Goal: Use online tool/utility: Utilize a website feature to perform a specific function

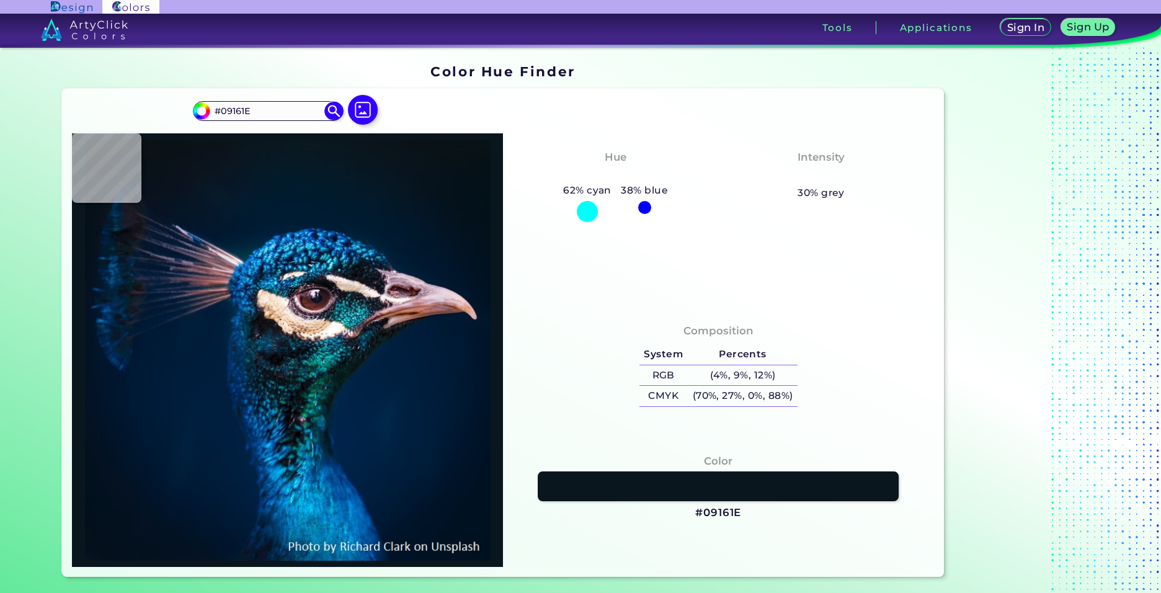
type input "#011b2c"
type input "#011B2C"
type input "#01387b"
type input "#01387B"
type input "#2688b8"
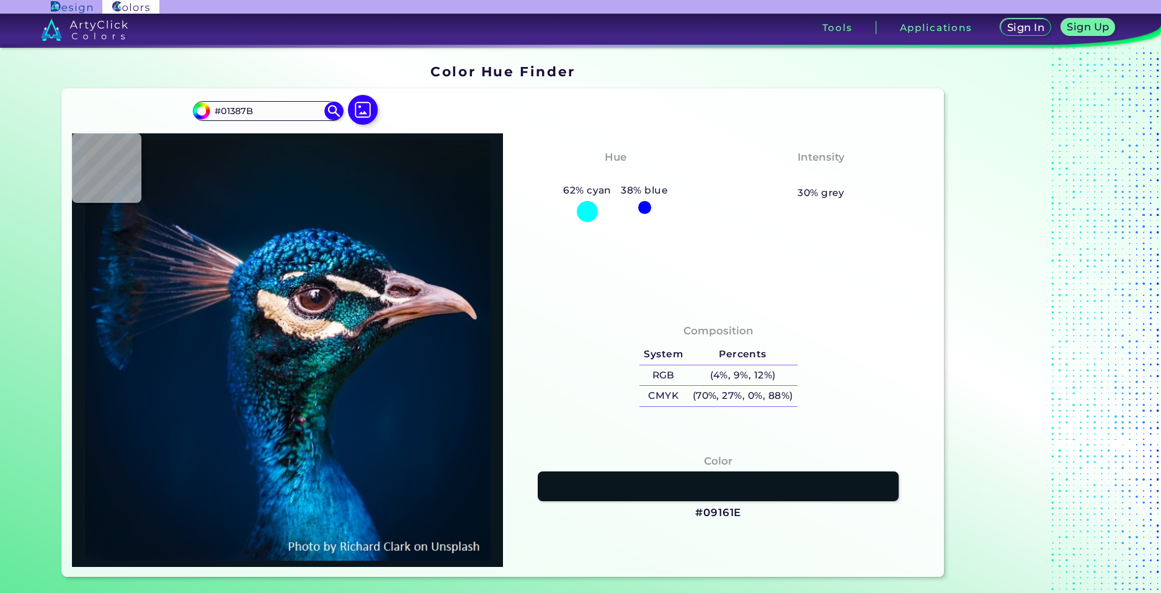
type input "#2688B8"
type input "#131724"
type input "#081a2a"
type input "#081A2A"
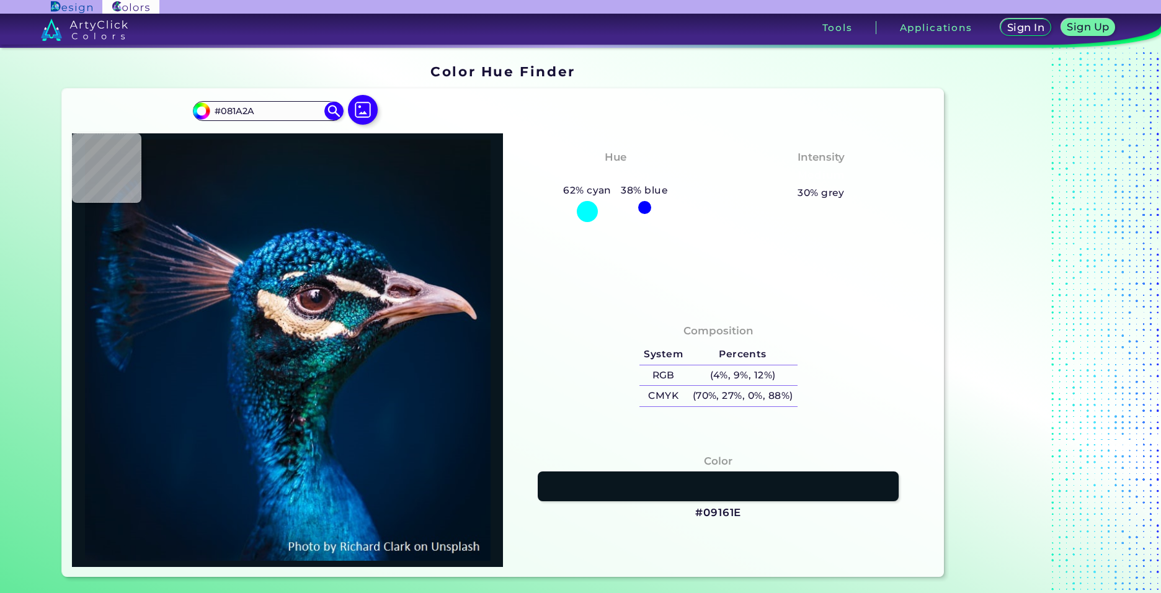
type input "#00213f"
type input "#00213F"
type input "#001c34"
type input "#001C34"
type input "#001830"
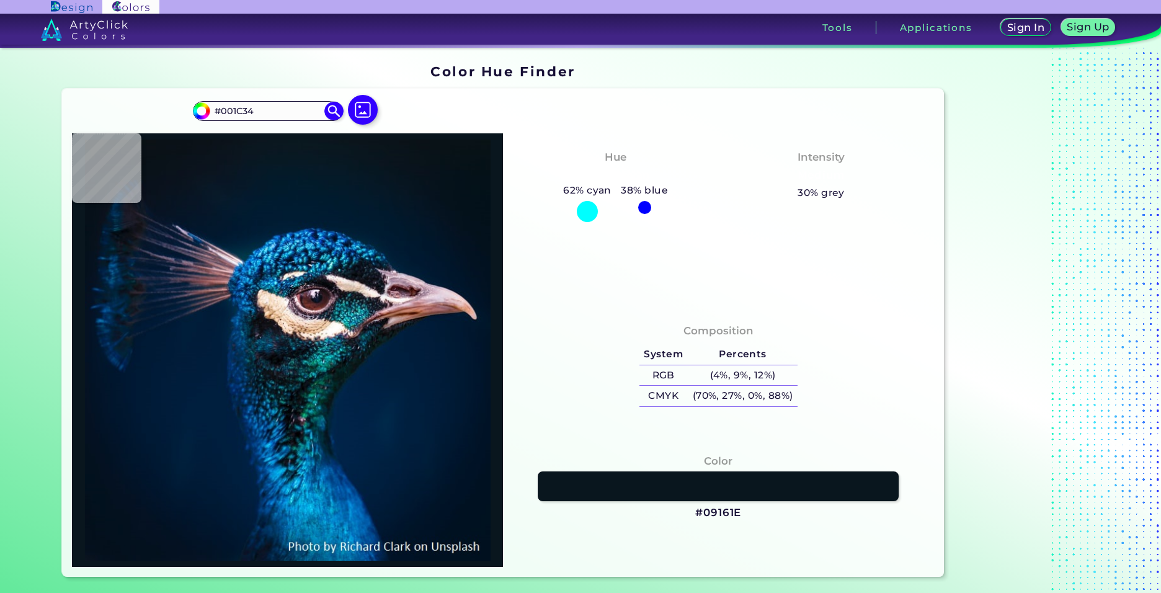
type input "#001830"
type input "#011629"
type input "#041121"
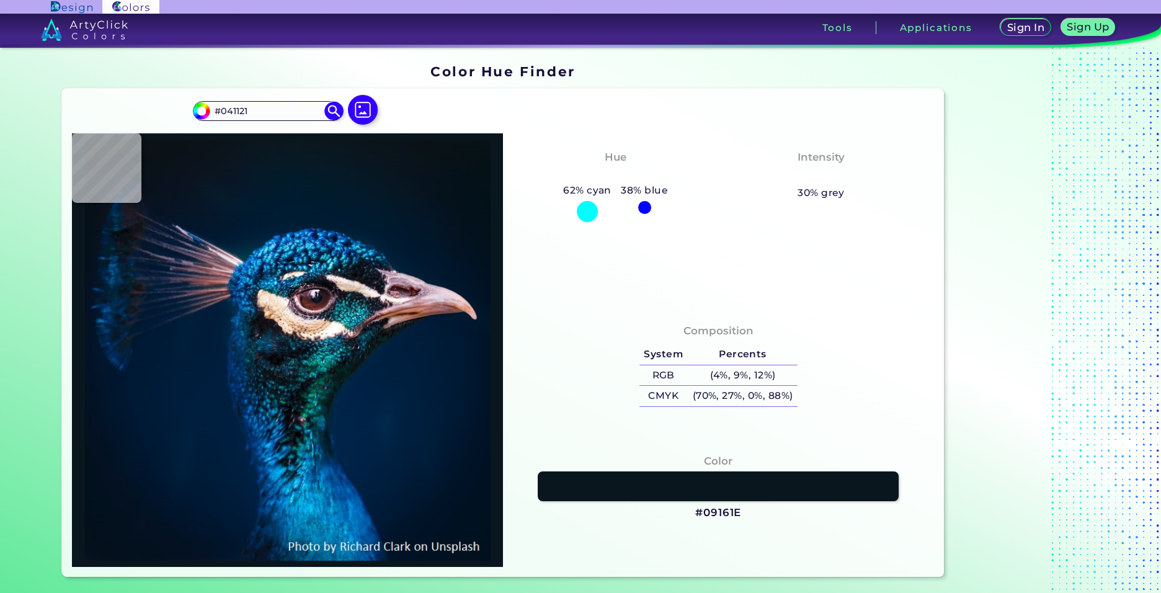
type input "#03111c"
type input "#03111C"
type input "#021118"
type input "#05121b"
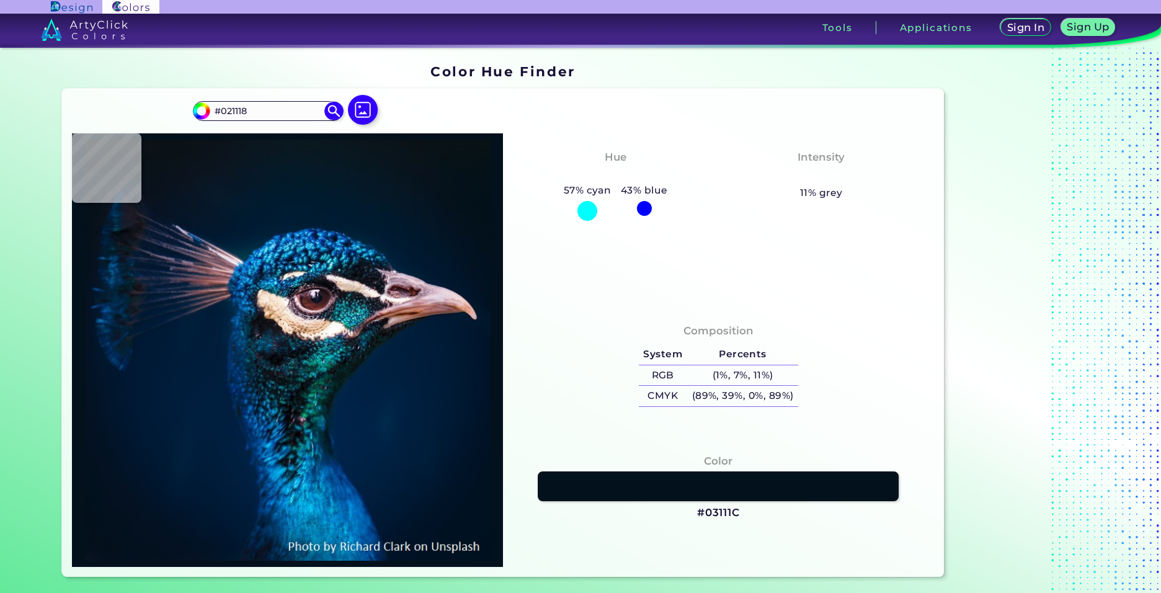
type input "#05121B"
type input "#071522"
type input "#041726"
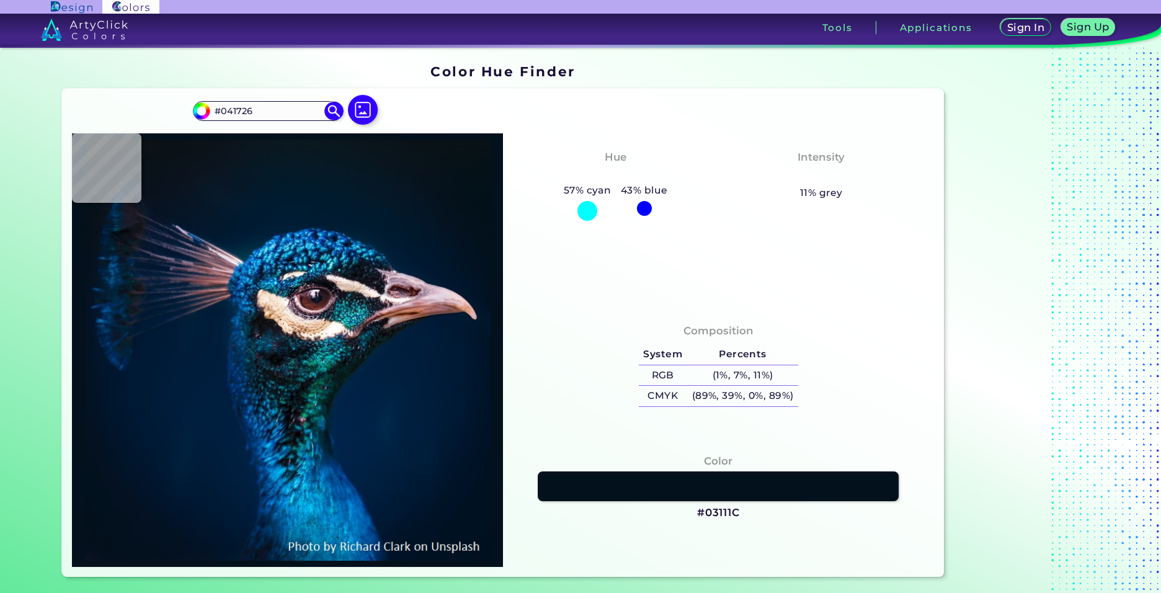
type input "#02192b"
type input "#02192B"
type input "#001b30"
type input "#001B30"
type input "#001b31"
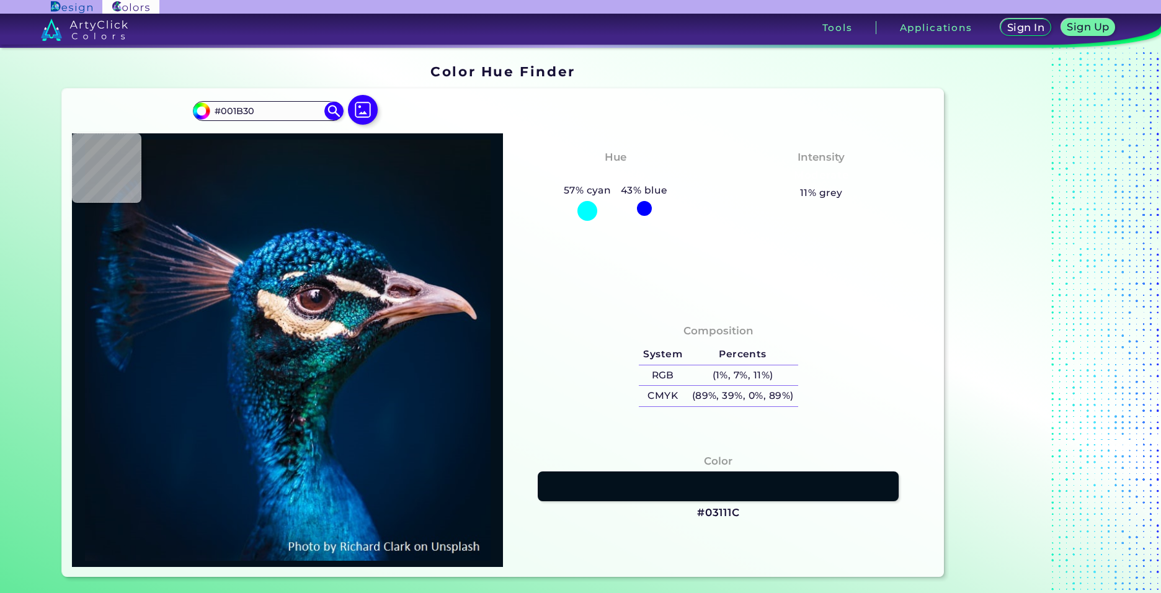
type input "#001B31"
type input "#001e32"
type input "#001E32"
type input "#094f81"
type input "#094F81"
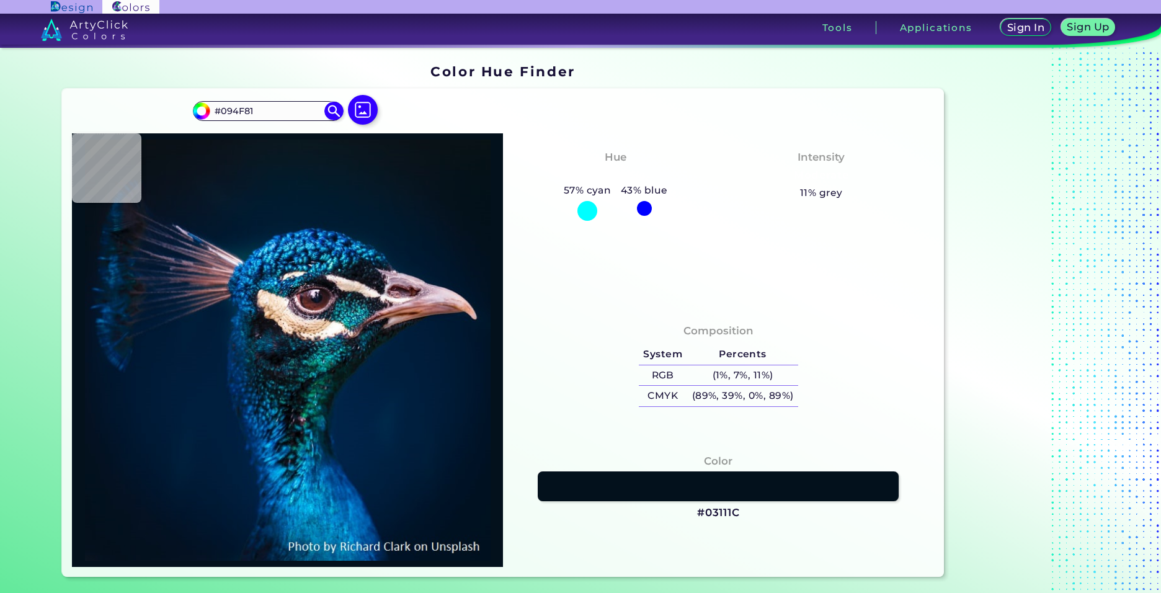
type input "#054580"
type input "#0e629a"
type input "#0E629A"
type input "#00273b"
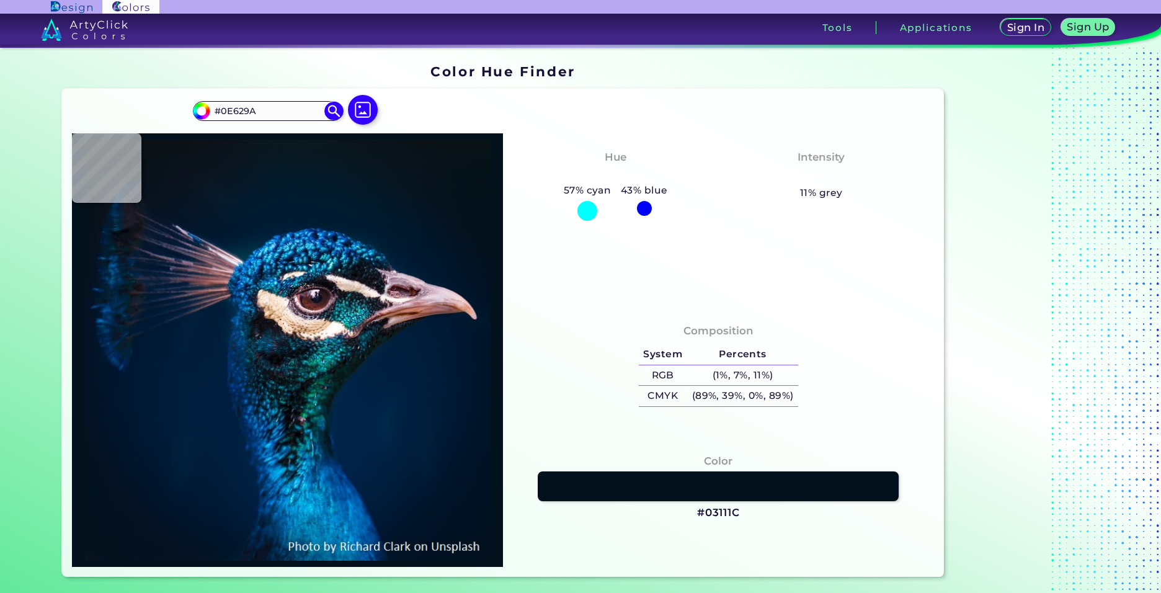
type input "#00273B"
type input "#011d33"
type input "#011D33"
type input "#001a31"
type input "#001A31"
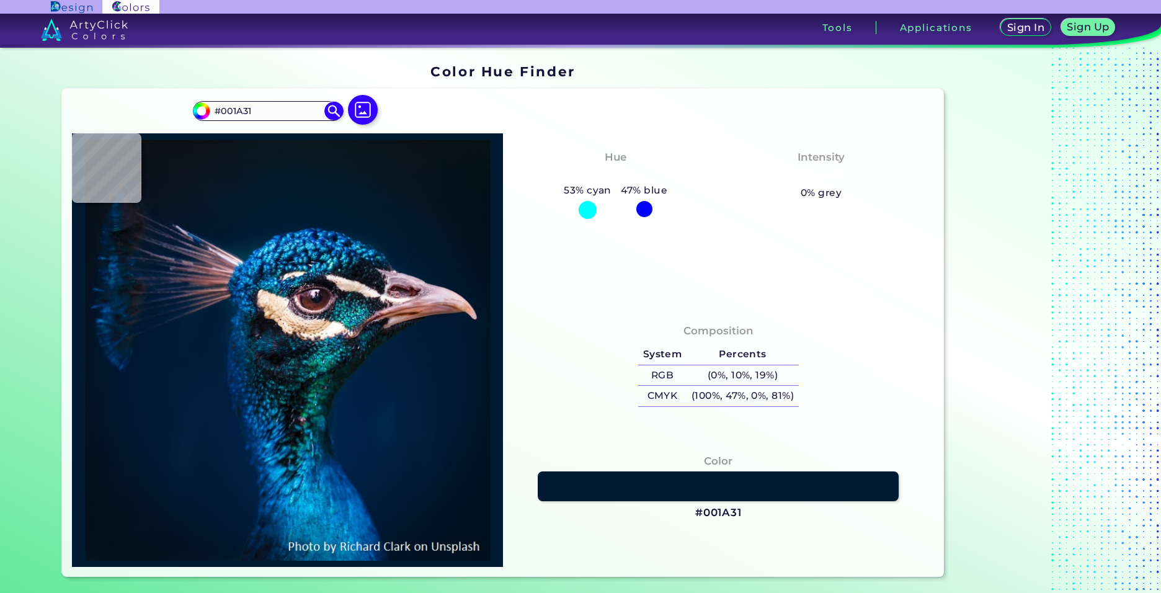
type input "#00192d"
type input "#00192D"
type input "#001a2d"
type input "#001A2D"
type input "#00192d"
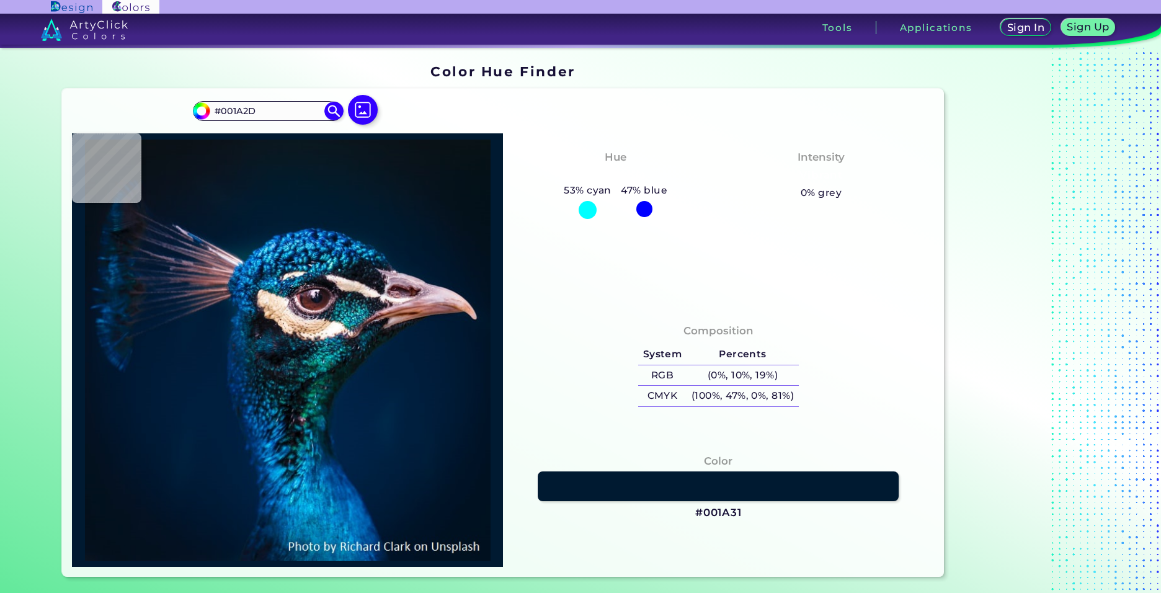
type input "#00192D"
type input "#01182c"
type input "#01182C"
type input "#02192b"
type input "#02192B"
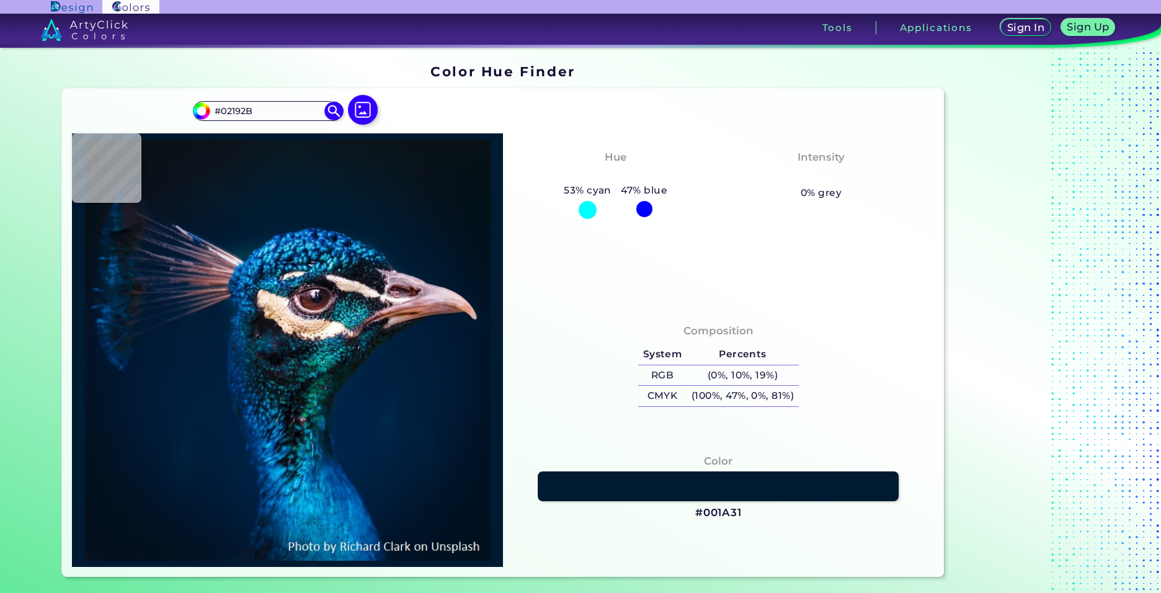
type input "#00182d"
type input "#00182D"
type input "#00192d"
type input "#00192D"
type input "#011a2e"
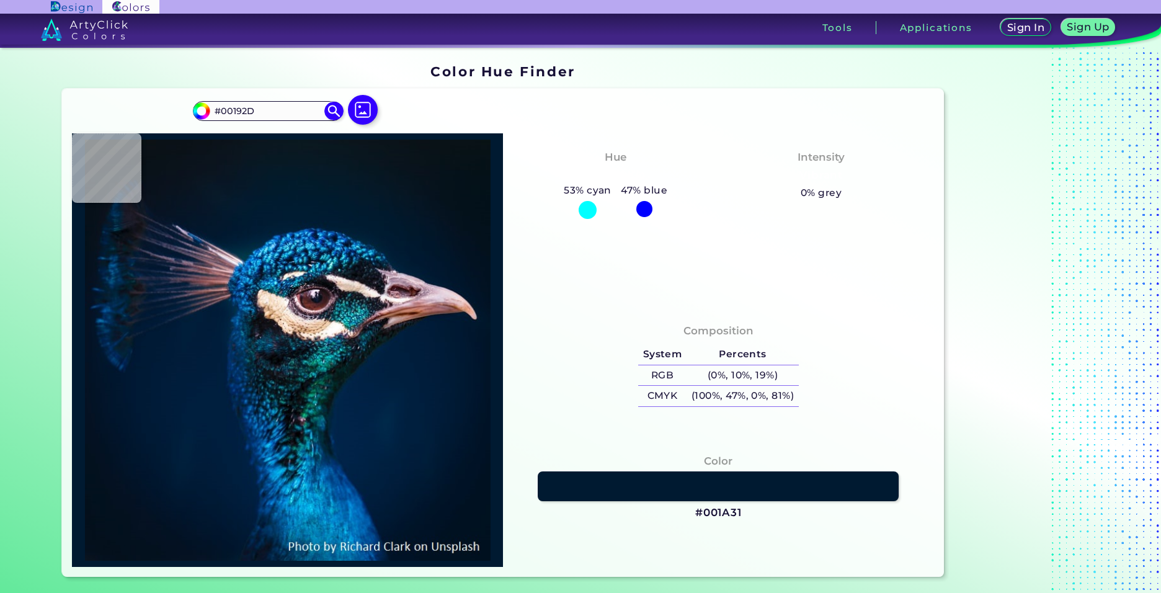
type input "#011A2E"
type input "#001b30"
type input "#001B30"
type input "#001e36"
type input "#001E36"
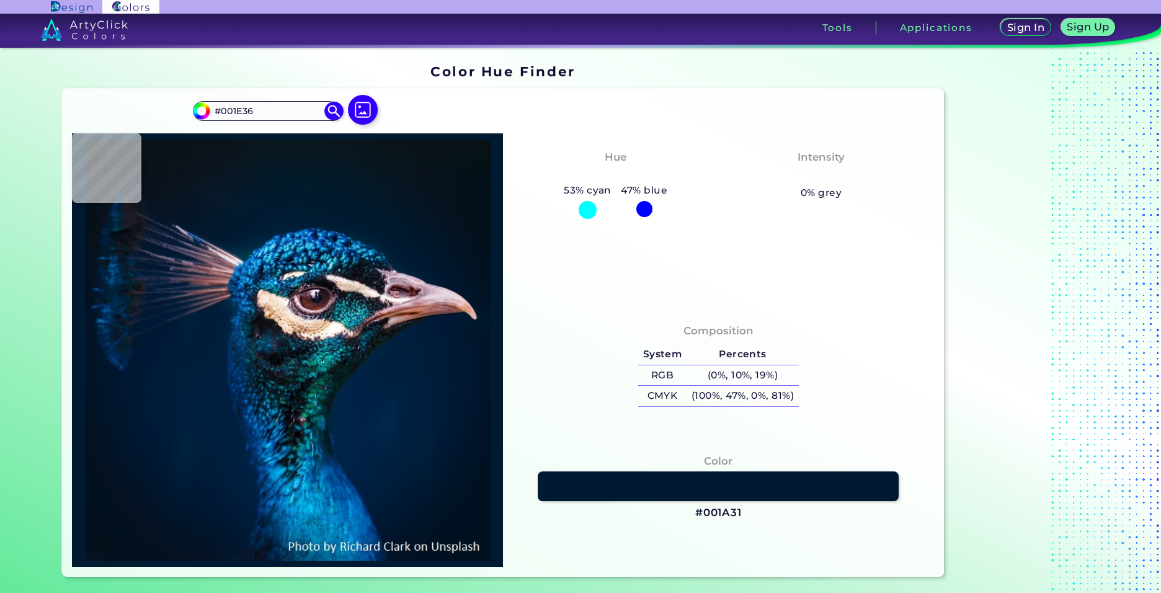
type input "#002642"
type input "#002f5c"
type input "#002F5C"
type input "#001927"
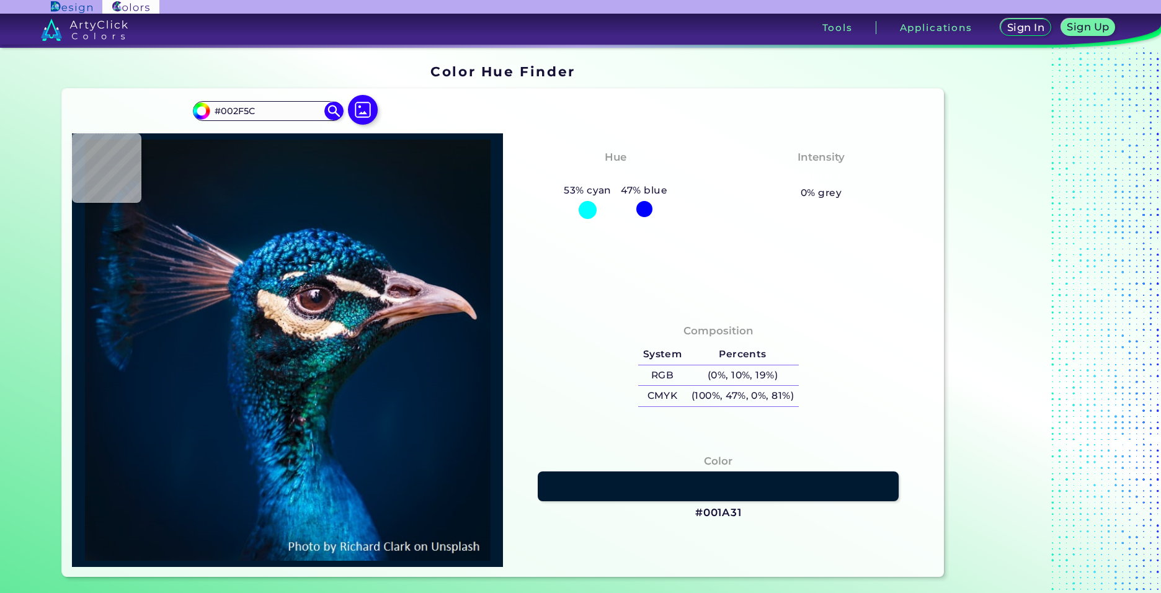
type input "#001927"
type input "#0c101a"
type input "#0C101A"
type input "#0e111f"
type input "#0E111F"
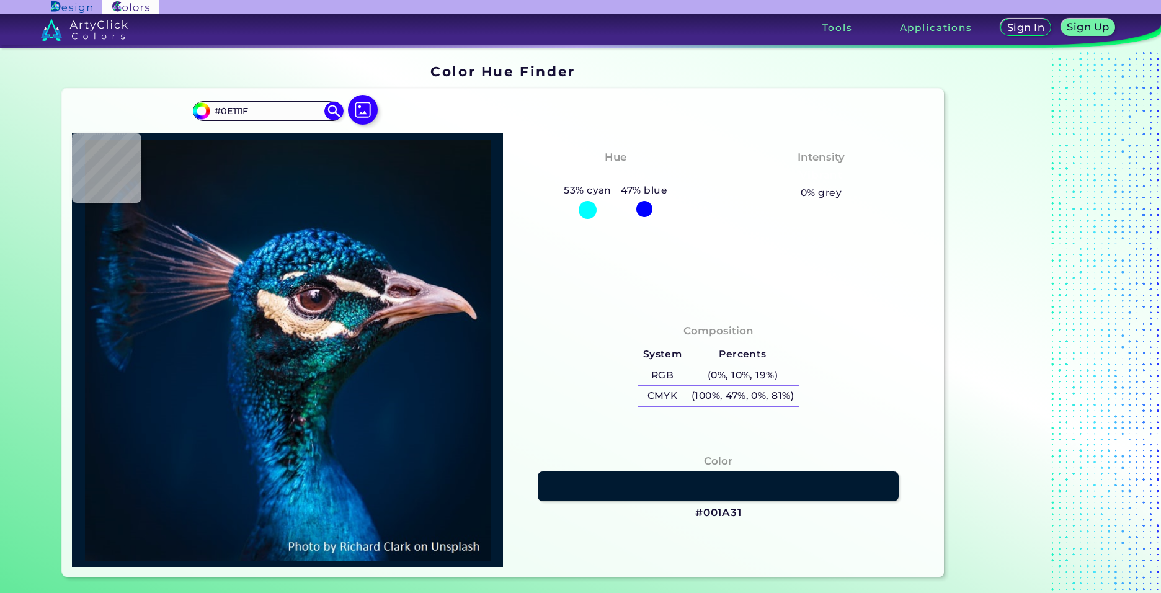
type input "#0b0e18"
type input "#0B0E18"
type input "#090c18"
type input "#090C18"
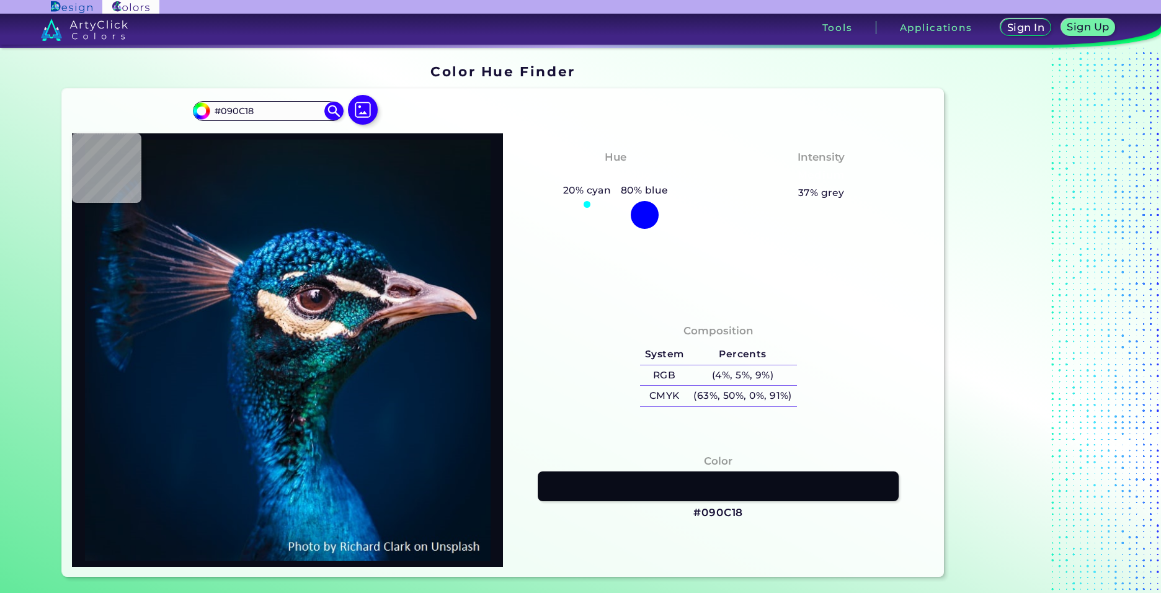
type input "#0c0e1a"
type input "#0C0E1A"
type input "#0c0f19"
type input "#0C0F19"
type input "#0a0d16"
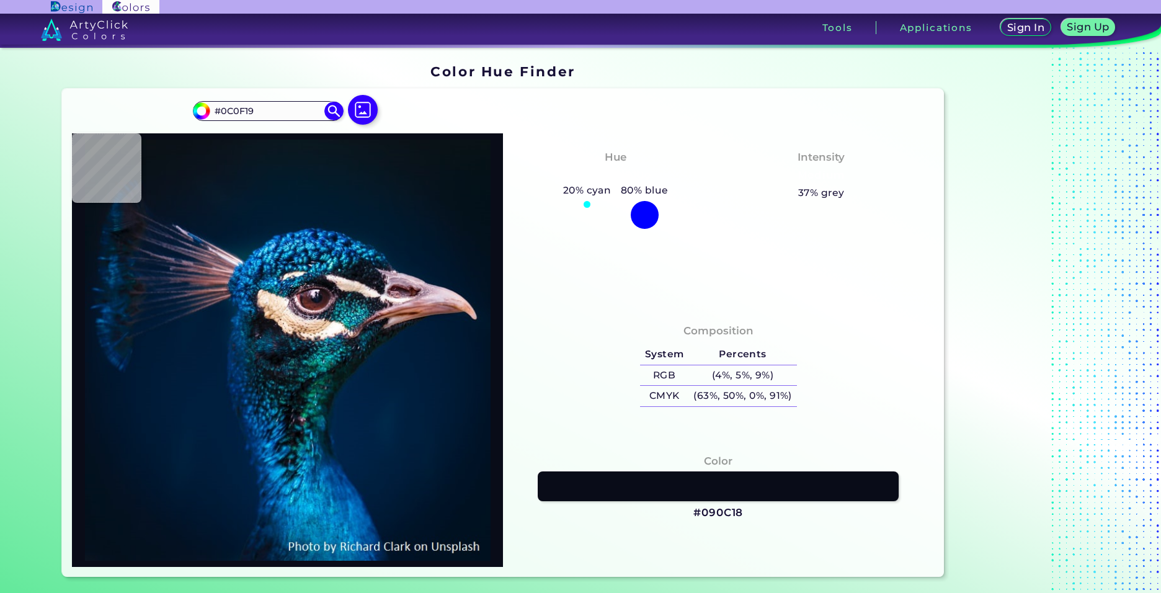
type input "#0A0D16"
type input "#0a0d15"
type input "#0A0D15"
type input "#060c12"
type input "#060C12"
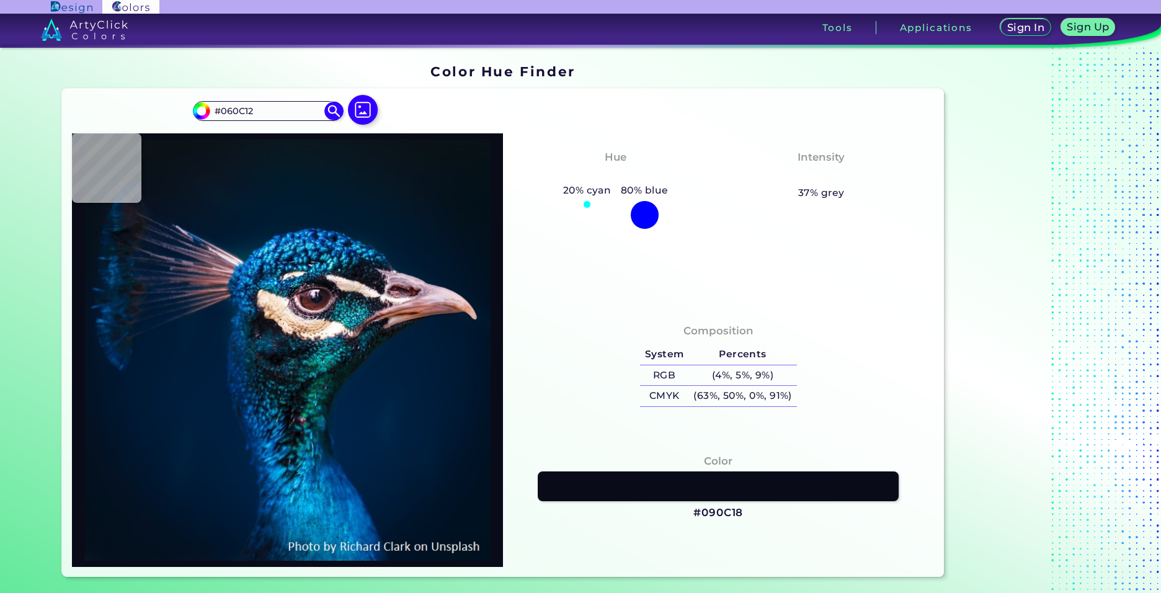
type input "#04090e"
type input "#04090E"
type input "#0c1118"
type input "#0C1118"
type input "#11151d"
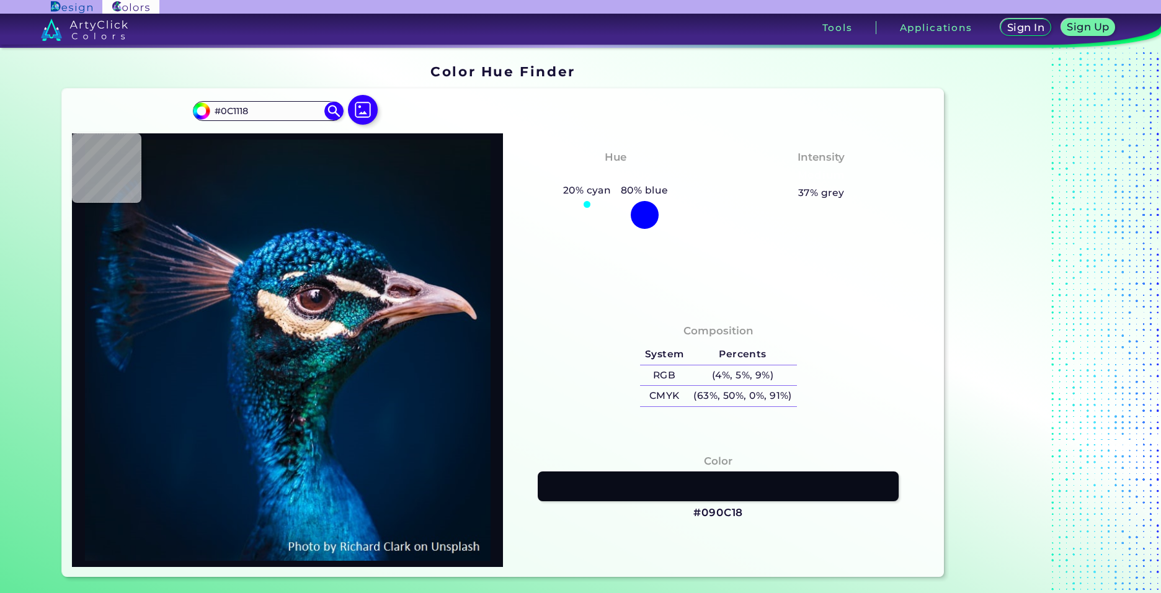
type input "#11151D"
type input "#11151e"
type input "#11151E"
type input "#0f131b"
type input "#0F131B"
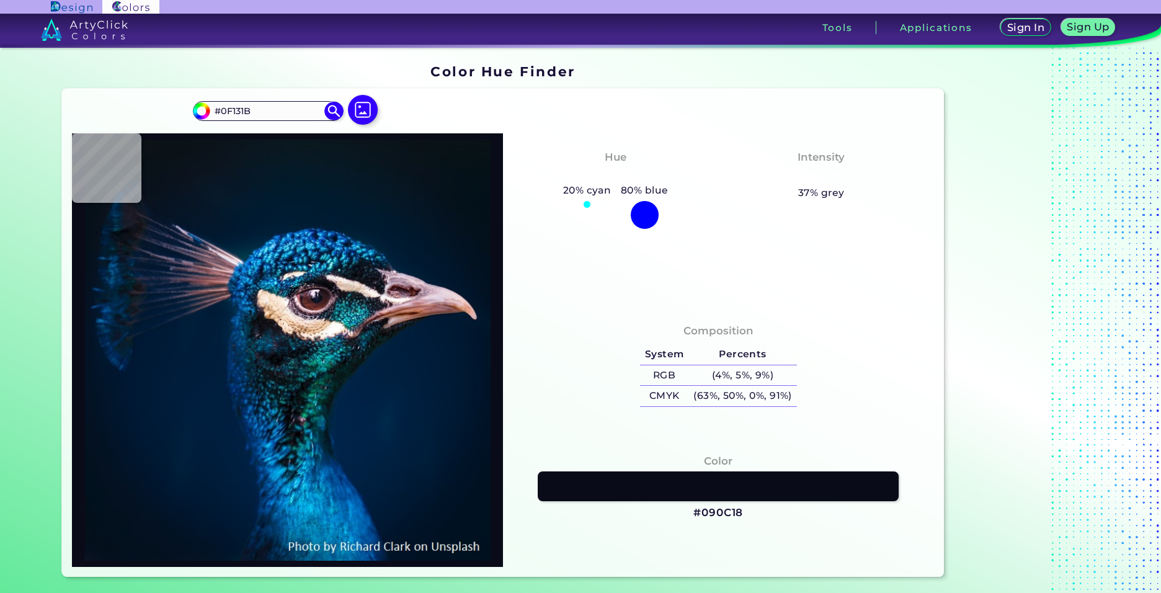
type input "#12121a"
type input "#12121A"
type input "#1d151e"
type input "#1D151E"
type input "#d6c4c3"
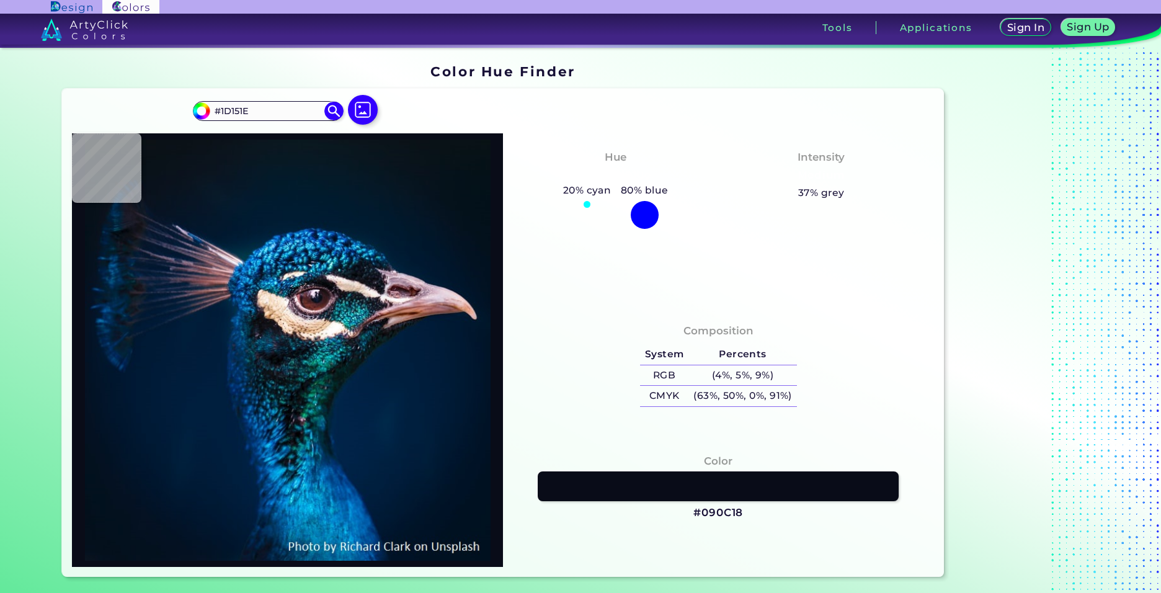
type input "#D6C4C3"
type input "#eaded3"
type input "#EADED3"
type input "#ded1c5"
type input "#DED1C5"
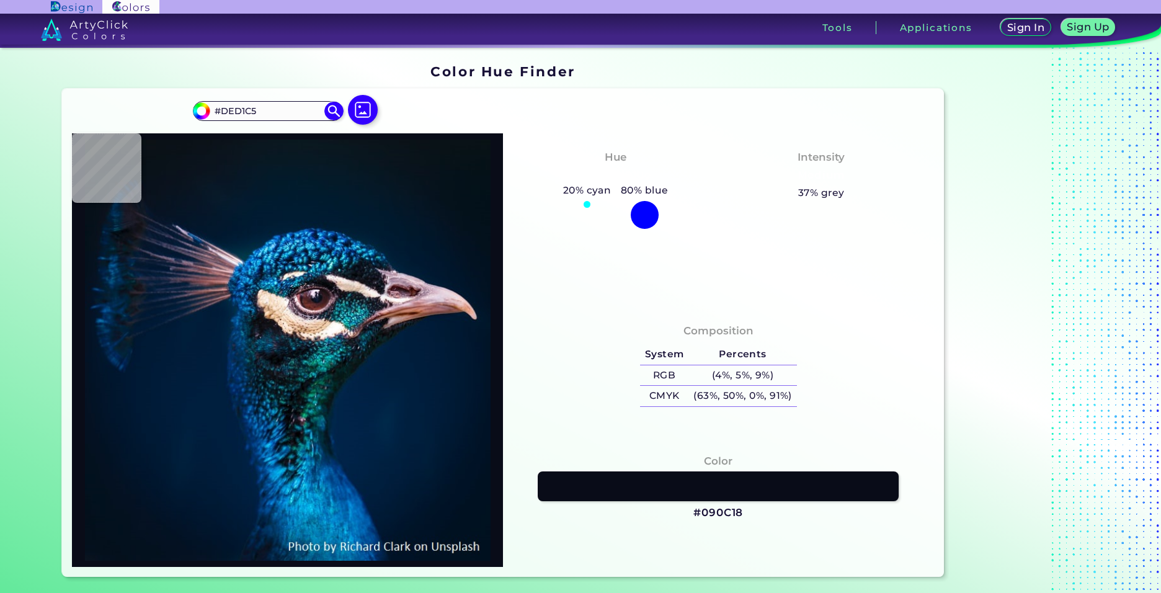
type input "#ddc4b5"
type input "#DDC4B5"
type input "#dcc0a9"
type input "#DCC0A9"
type input "#b49e92"
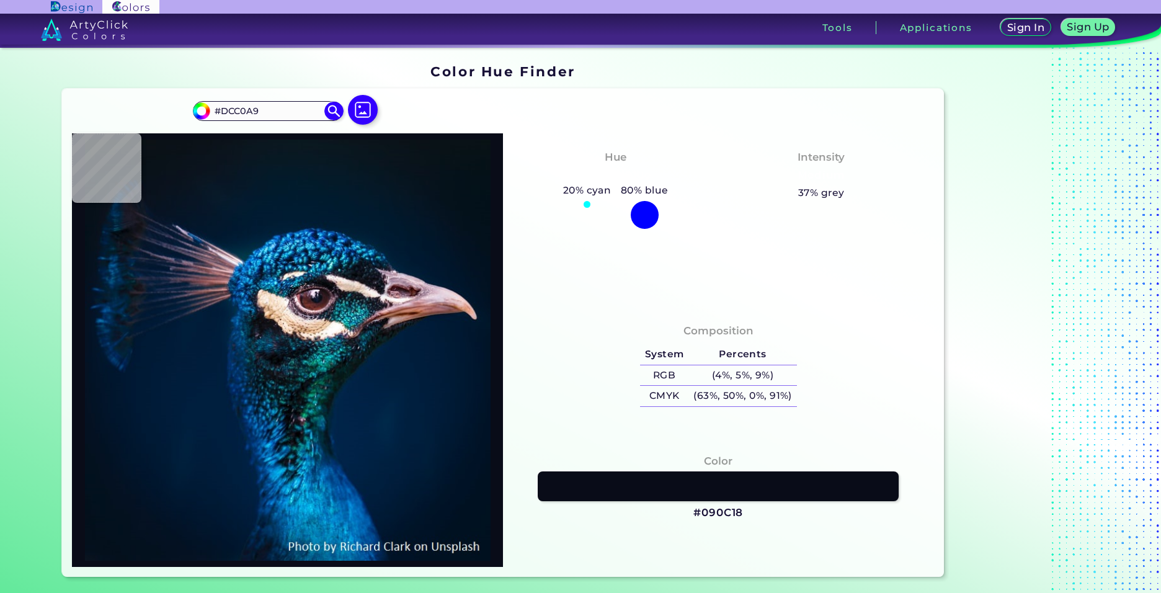
type input "#B49E92"
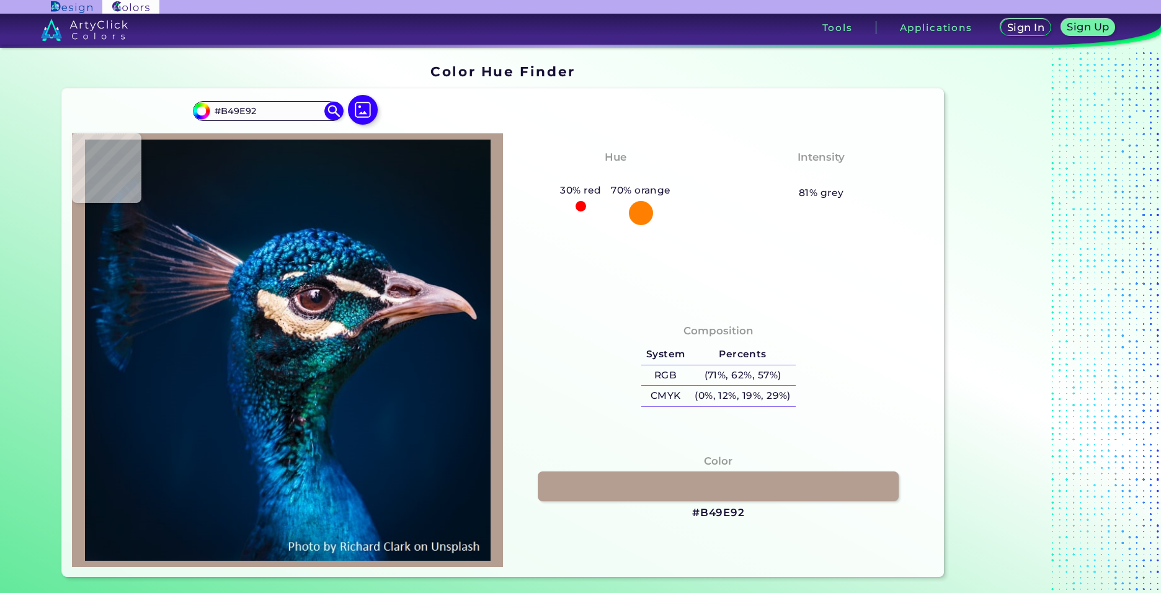
type input "#1f1519"
type input "#1F1519"
type input "#151314"
type input "#201823"
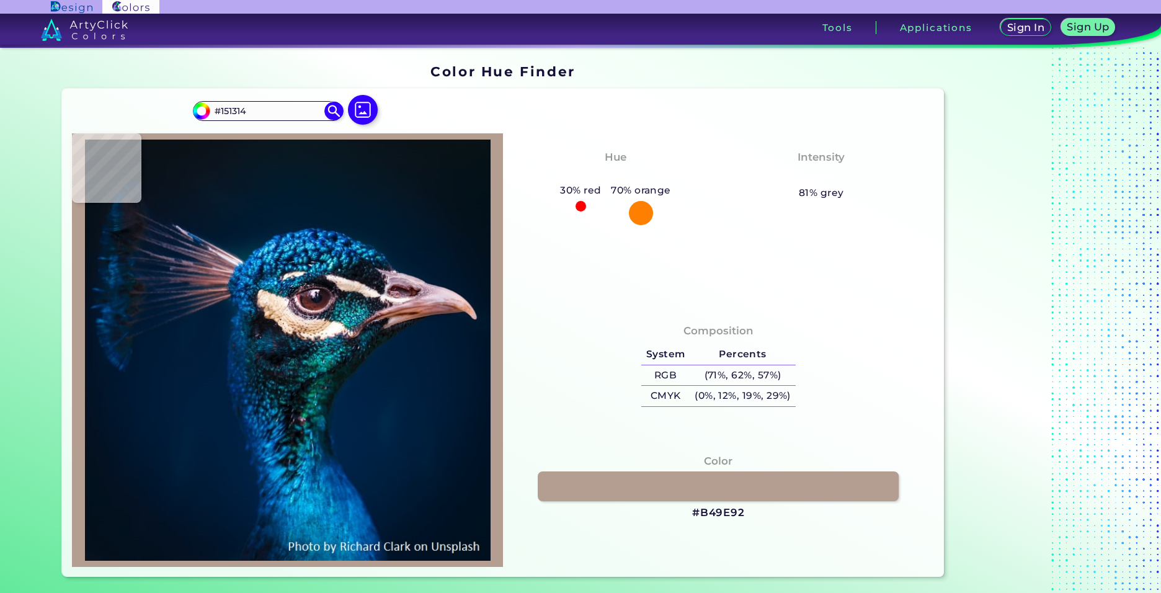
type input "#201823"
type input "#362b3a"
type input "#362B3A"
type input "#2b1b28"
type input "#2B1B28"
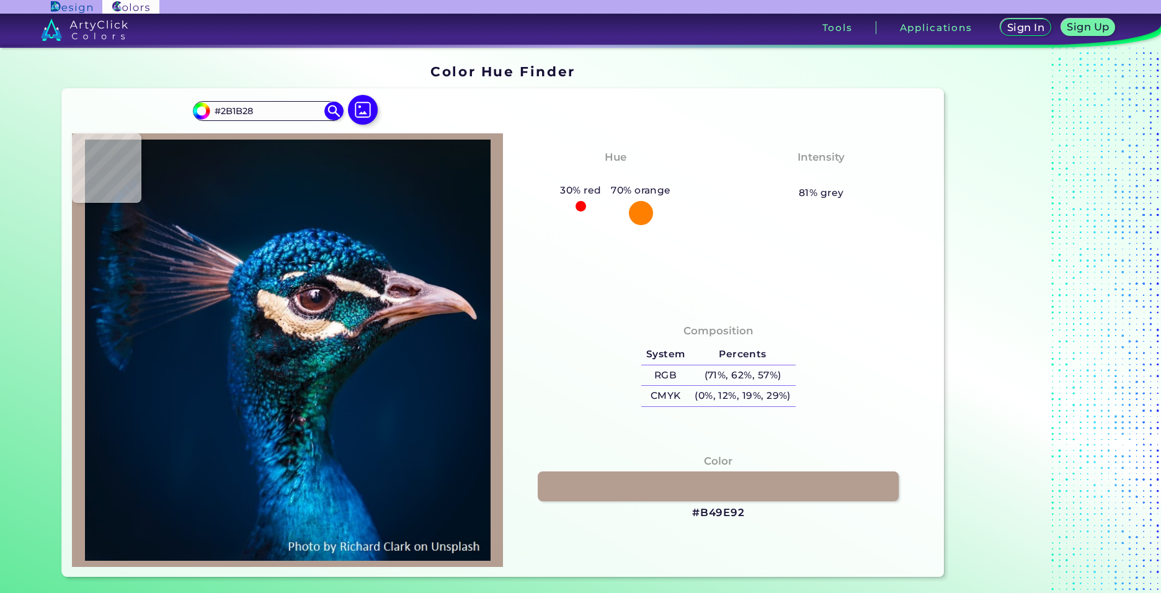
type input "#503944"
type input "#5e4952"
type input "#5E4952"
type input "#58414a"
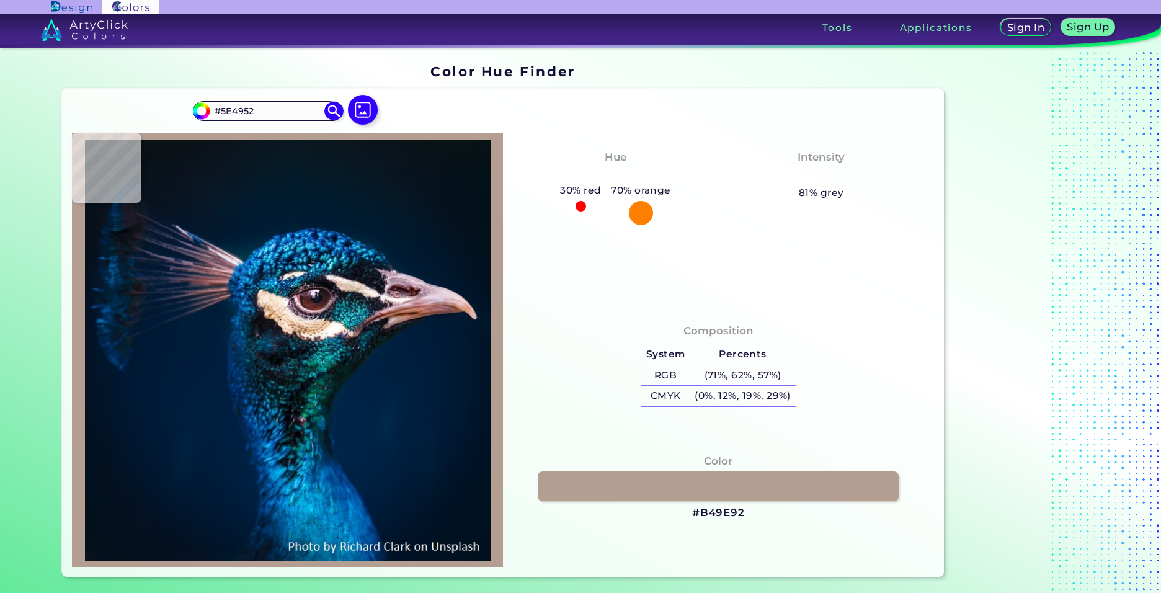
type input "#58414A"
type input "#5a4250"
type input "#5A4250"
type input "#19111a"
type input "#19111A"
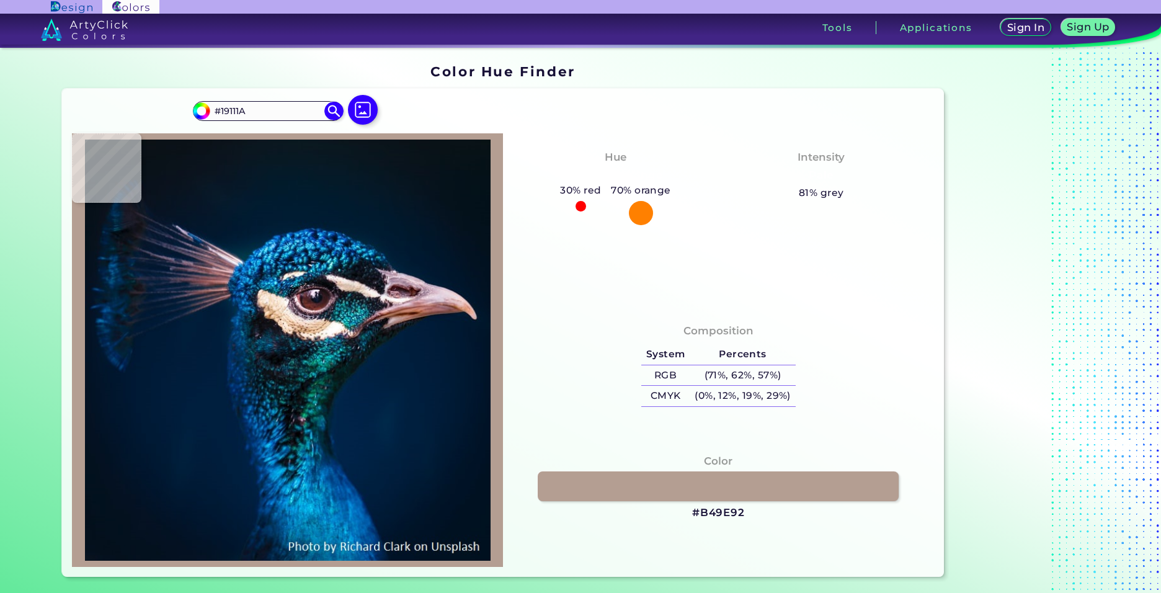
type input "#060709"
type input "#0d1118"
type input "#0D1118"
type input "#312433"
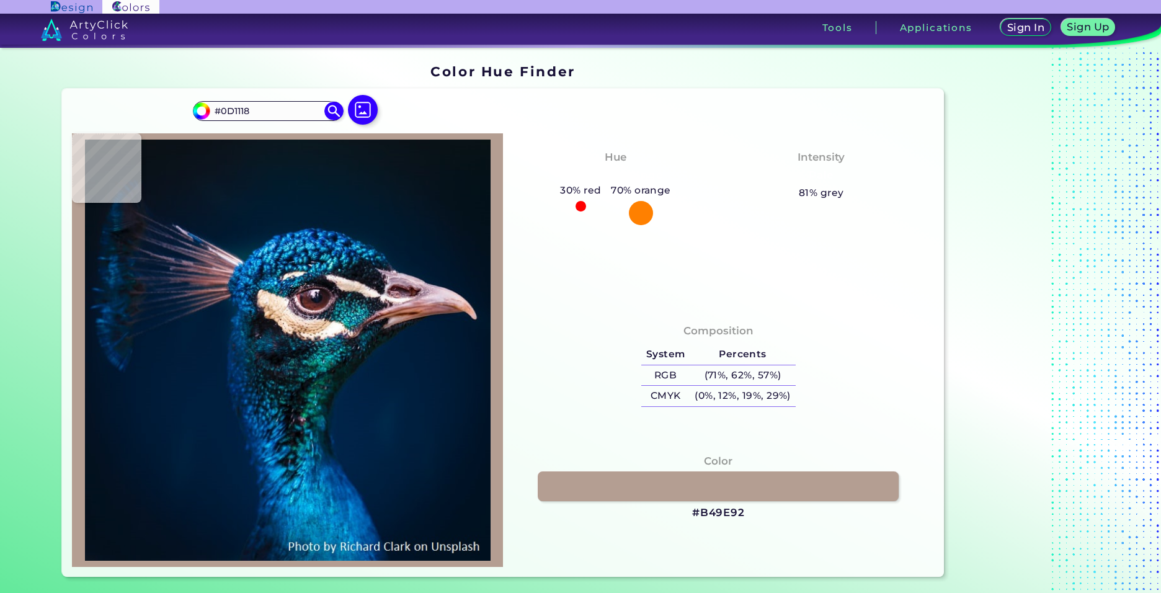
type input "#312433"
type input "#23425d"
type input "#23425D"
type input "#035a74"
type input "#035A74"
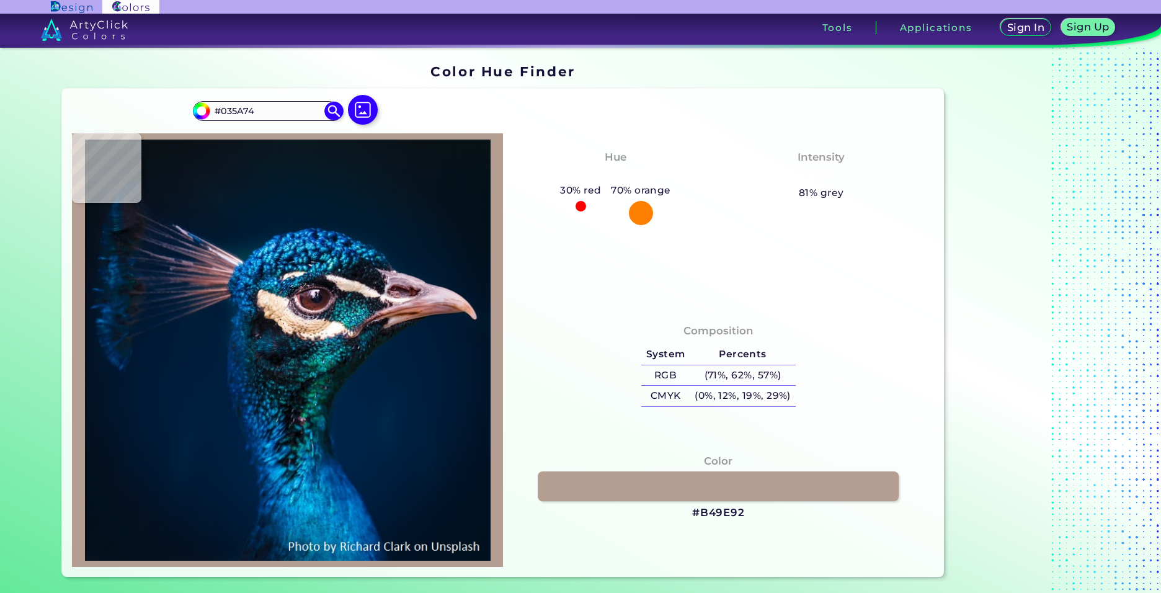
type input "#04528b"
type input "#04528B"
type input "#003371"
type input "#005895"
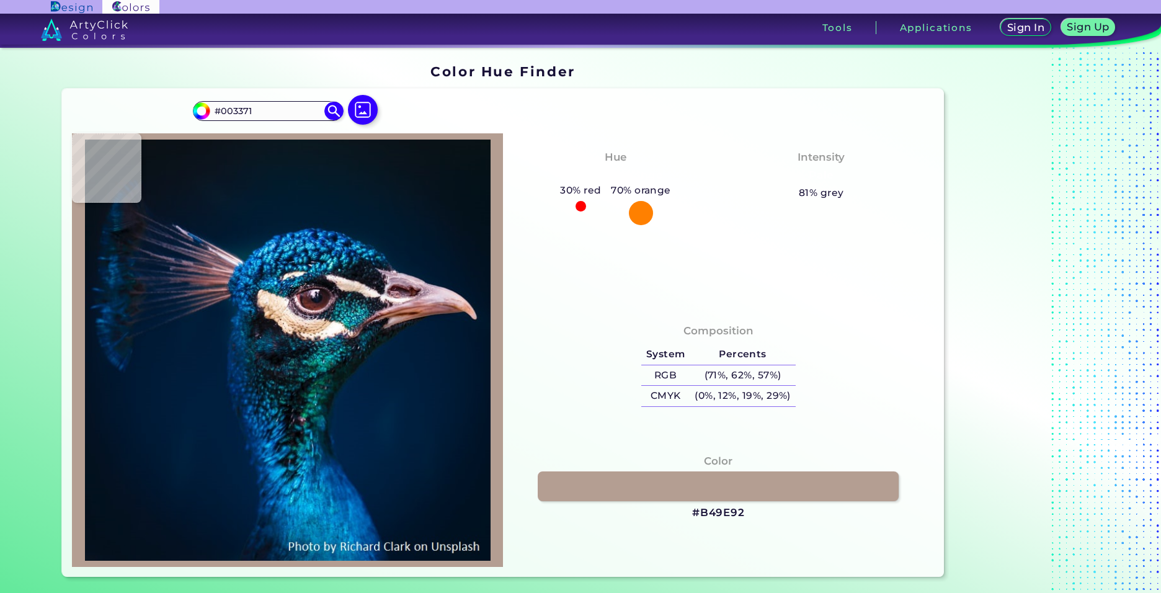
type input "#005895"
type input "#23a6de"
type input "#23A6DE"
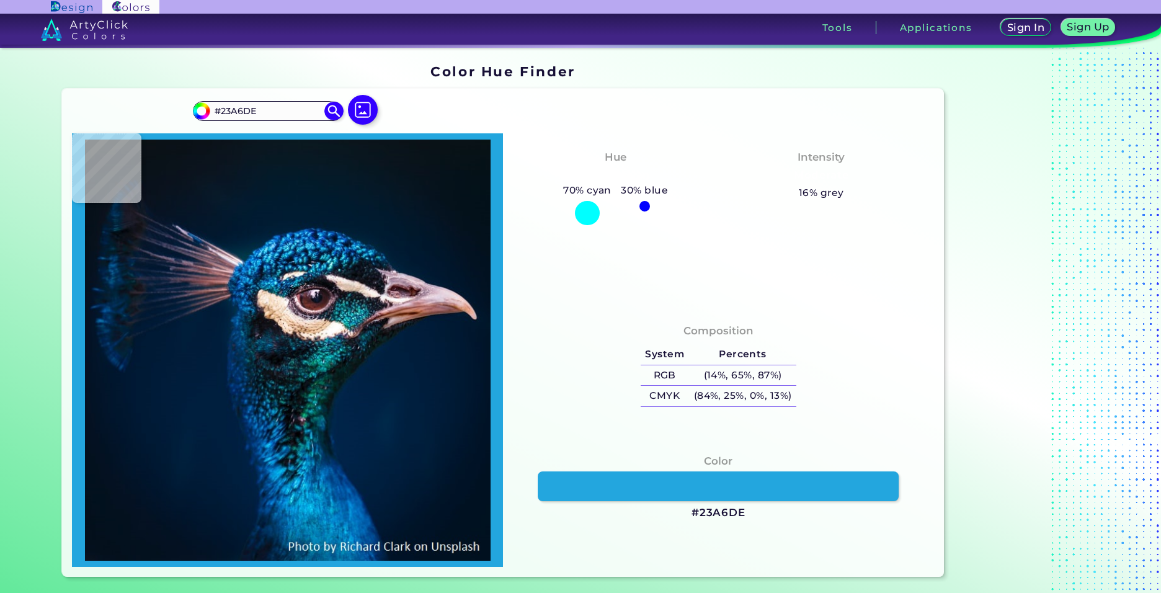
type input "#005895"
type input "#003371"
type input "#003067"
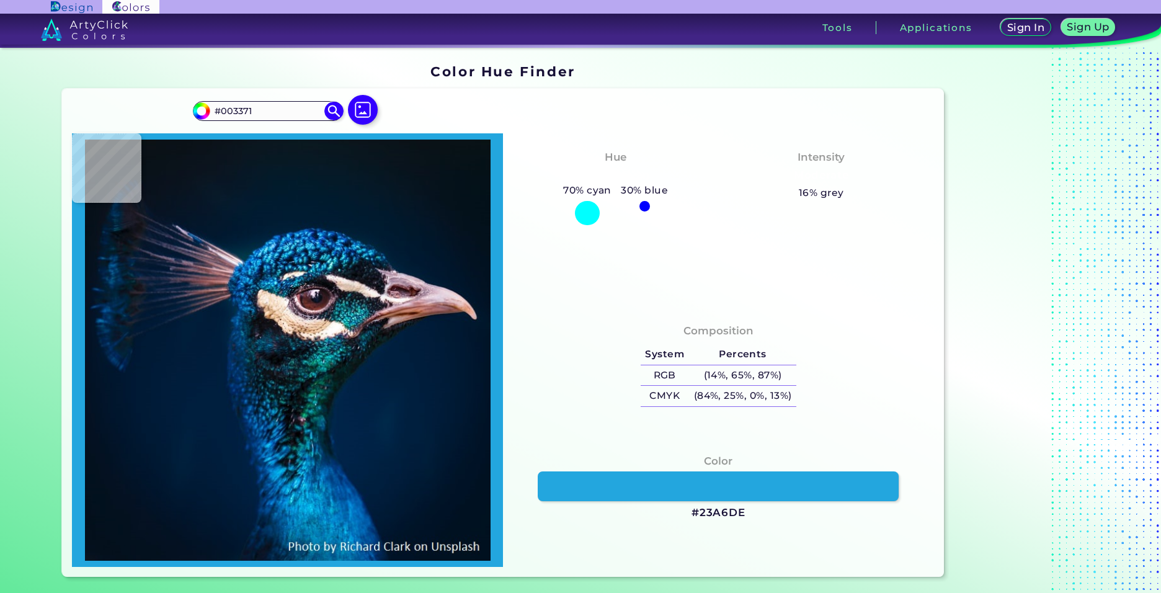
type input "#003067"
type input "#005681"
type input "#1b90b3"
type input "#1B90B3"
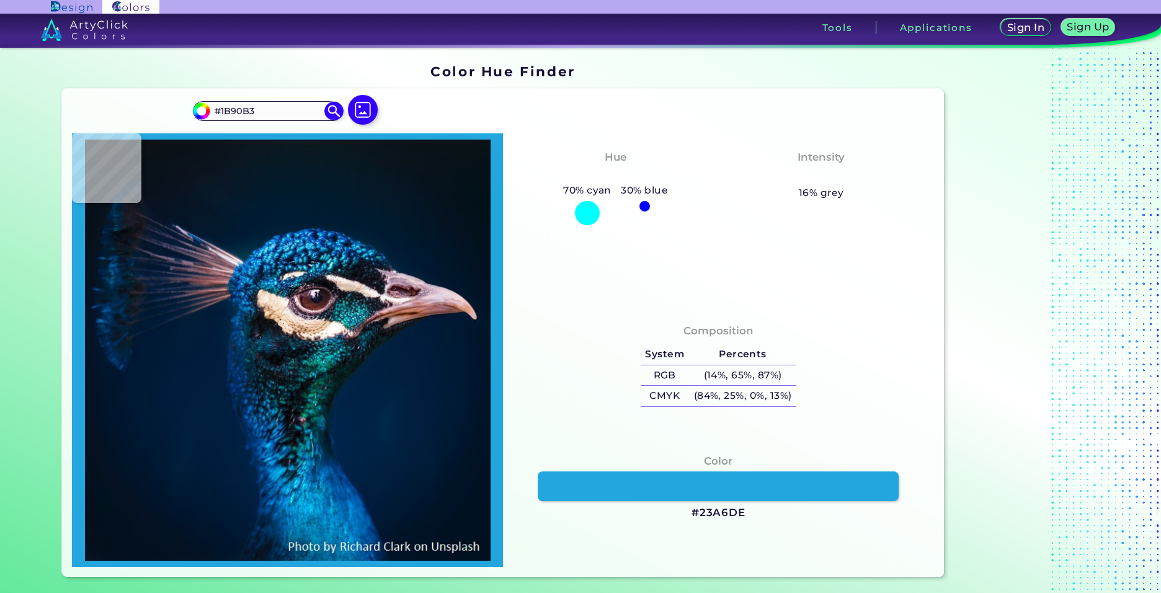
type input "#34bbe2"
type input "#34BBE2"
type input "#28b8e4"
type input "#28B8E4"
type input "#0b96c8"
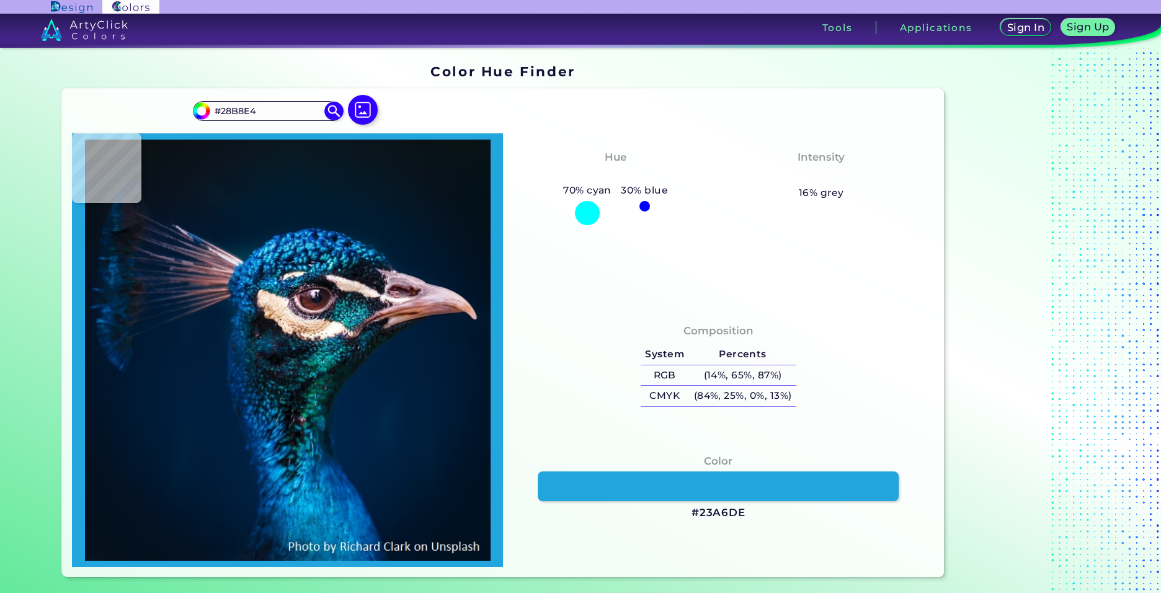
type input "#0B96C8"
type input "#1eaddd"
type input "#1EADDD"
type input "#23a2d1"
type input "#23A2D1"
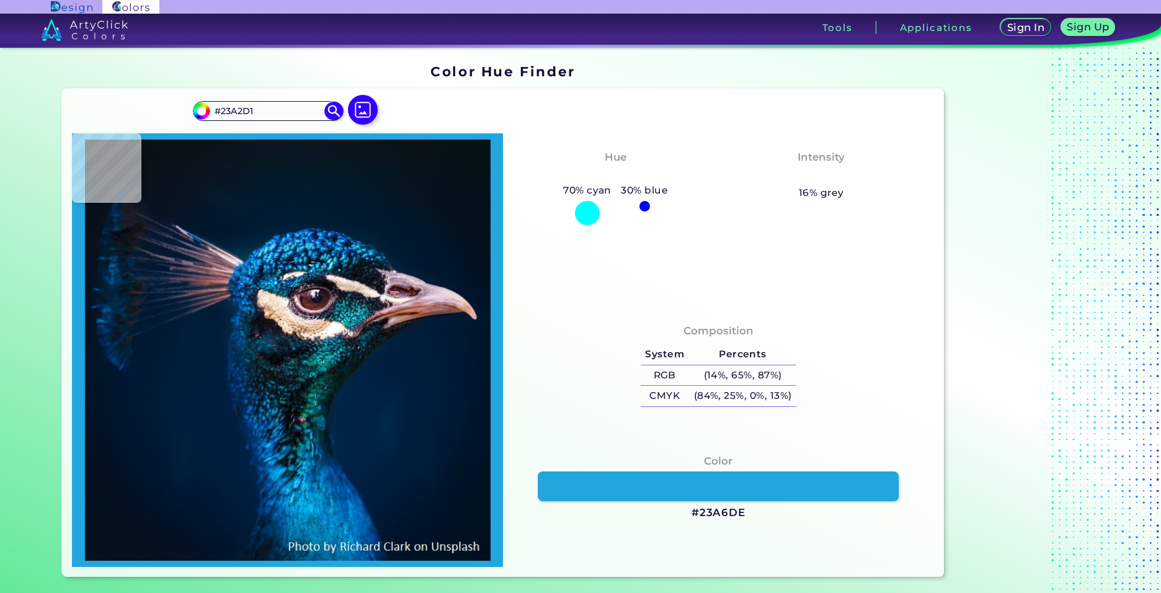
type input "#1f6a91"
type input "#1F6A91"
type input "#0c3a4c"
type input "#0C3A4C"
type input "#107289"
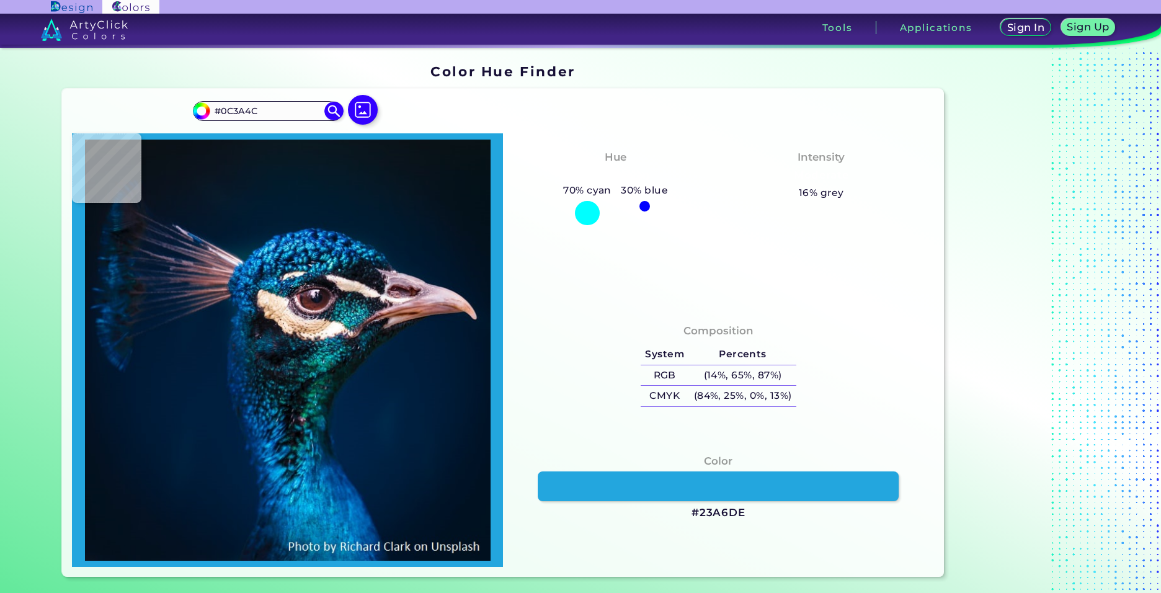
type input "#107289"
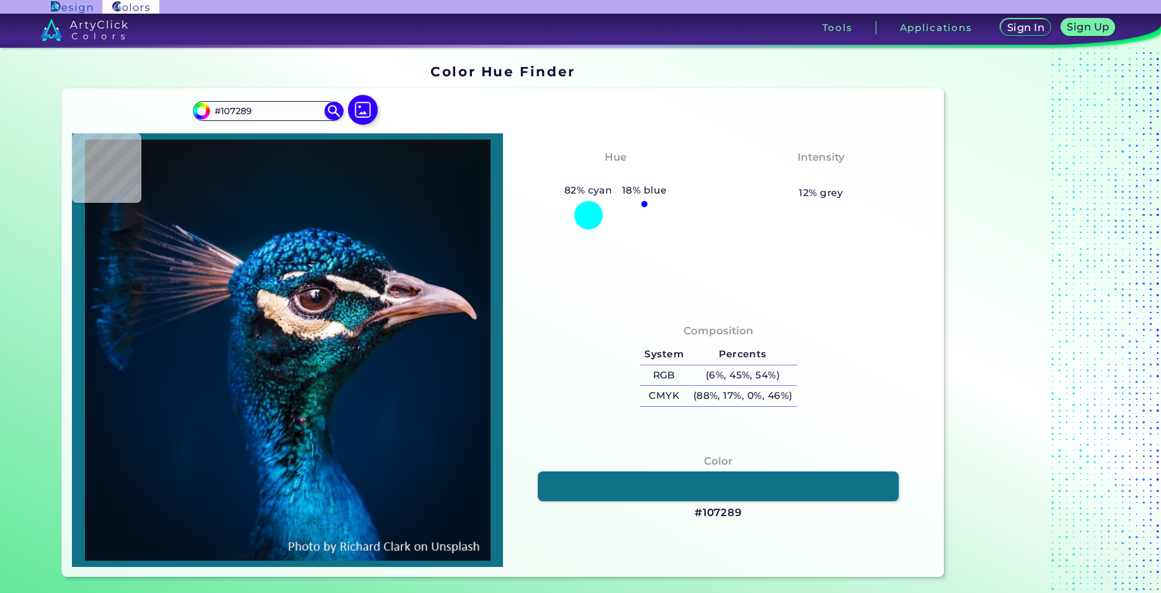
type input "#22a7c1"
type input "#22A7C1"
type input "#277d9a"
type input "#277D9A"
type input "#032340"
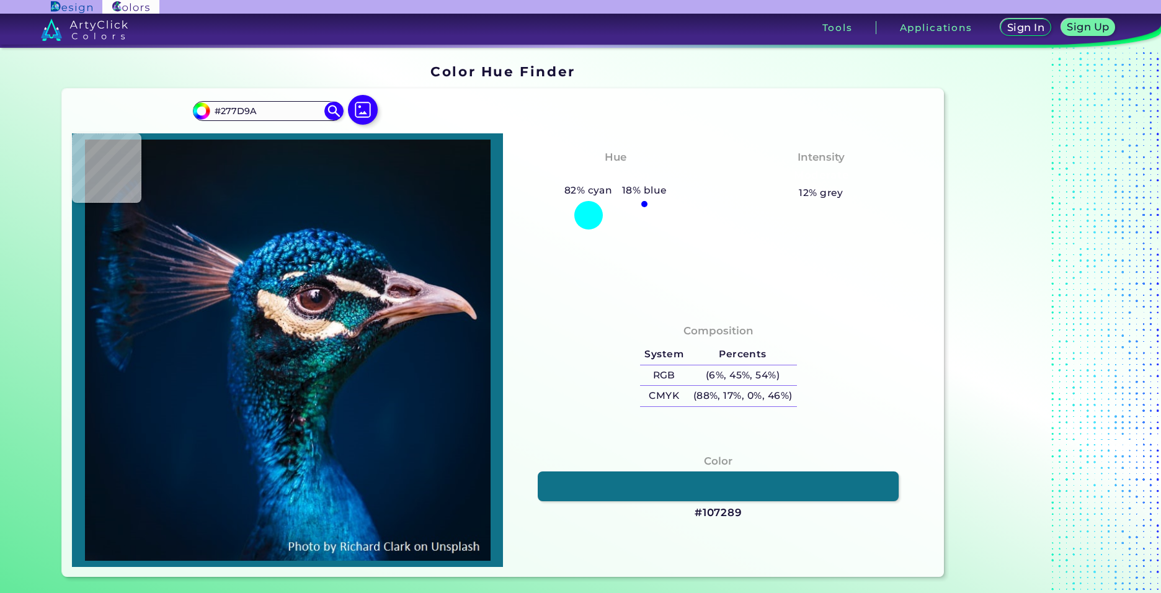
type input "#032340"
type input "#08234d"
type input "#08234D"
type input "#0c3e76"
type input "#0C3E76"
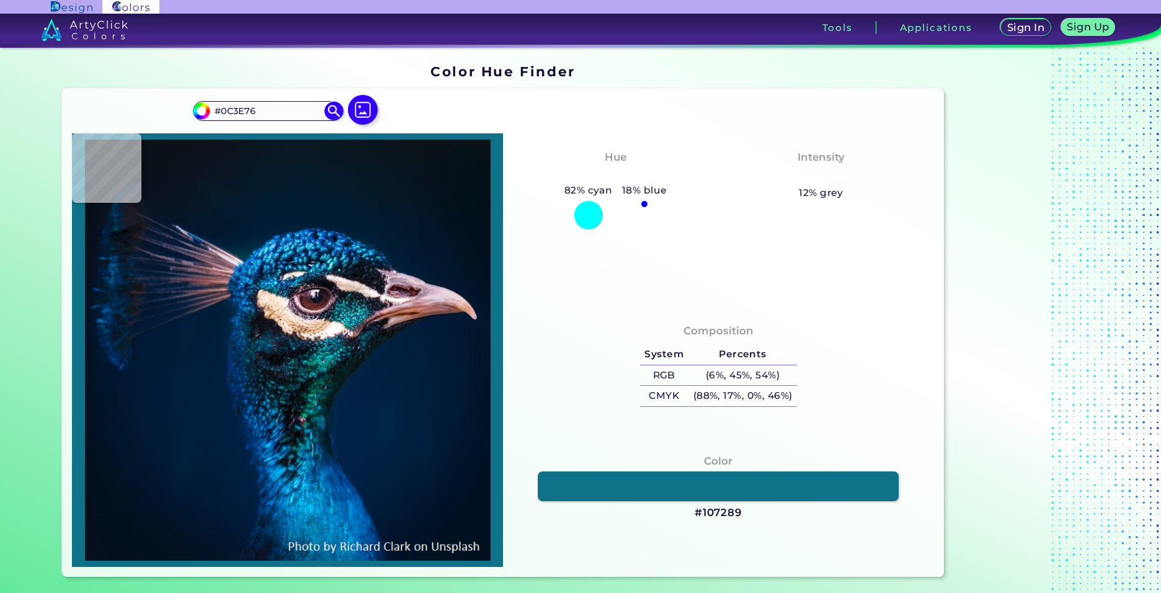
type input "#2880ba"
type input "#2880BA"
type input "#25abdb"
type input "#25ABDB"
type input "#065a84"
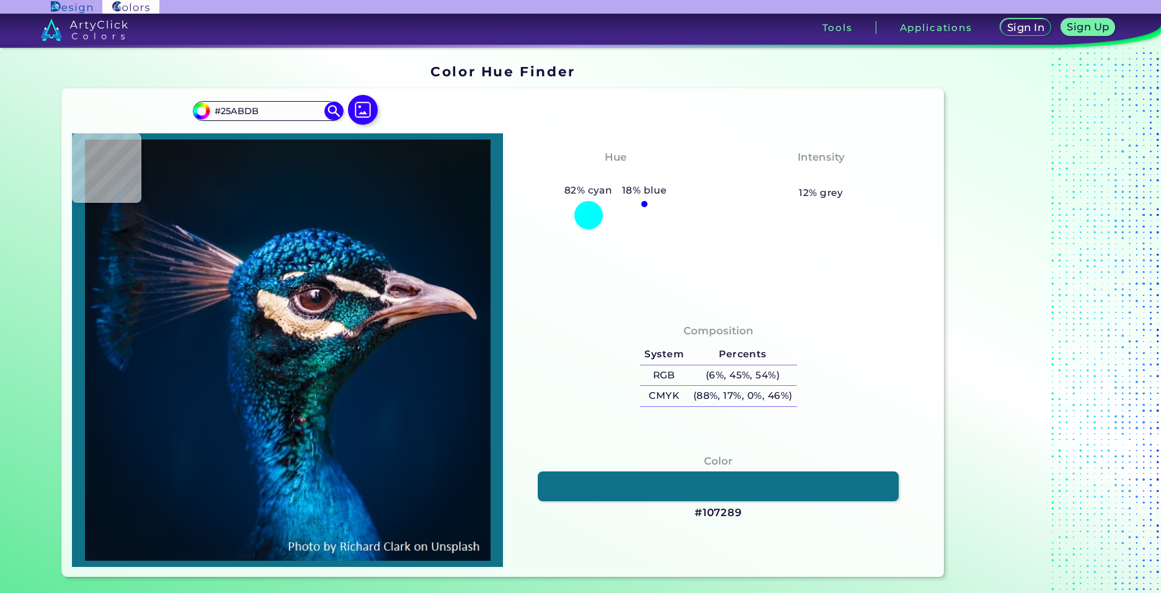
type input "#065A84"
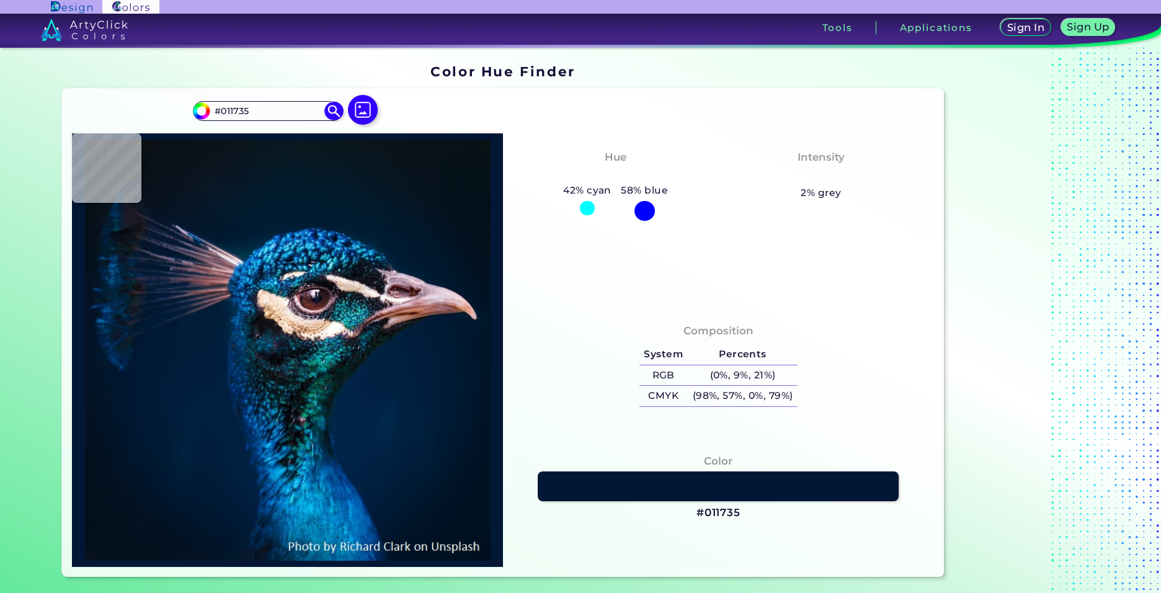
click at [305, 257] on img at bounding box center [287, 351] width 419 height 422
click at [339, 270] on img at bounding box center [287, 351] width 419 height 422
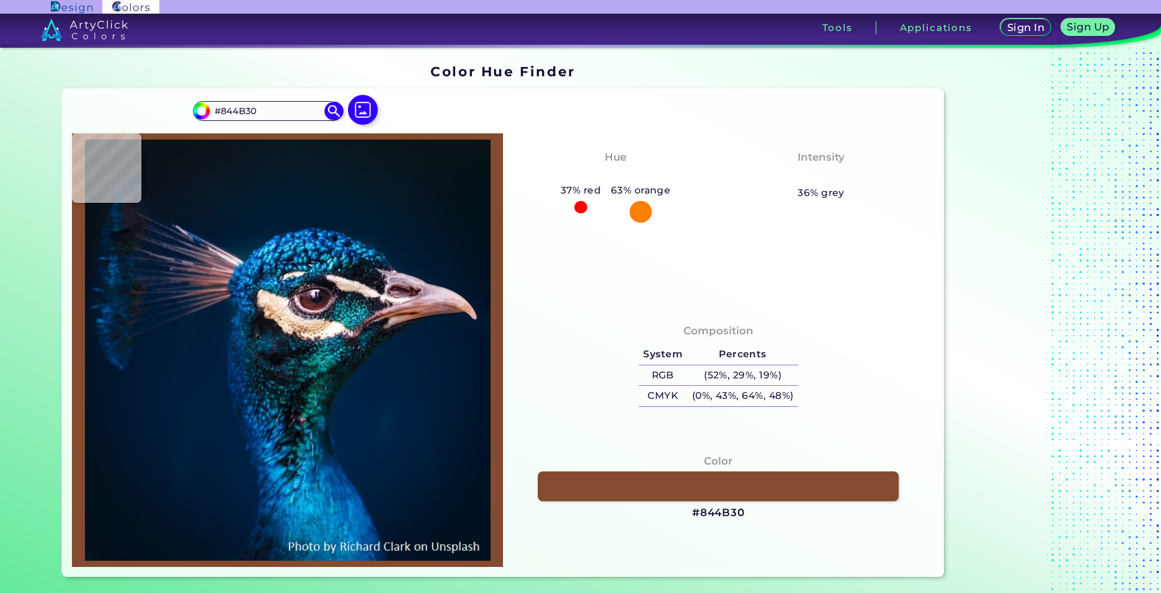
click at [394, 314] on img at bounding box center [287, 351] width 419 height 422
click at [332, 112] on img at bounding box center [334, 111] width 22 height 22
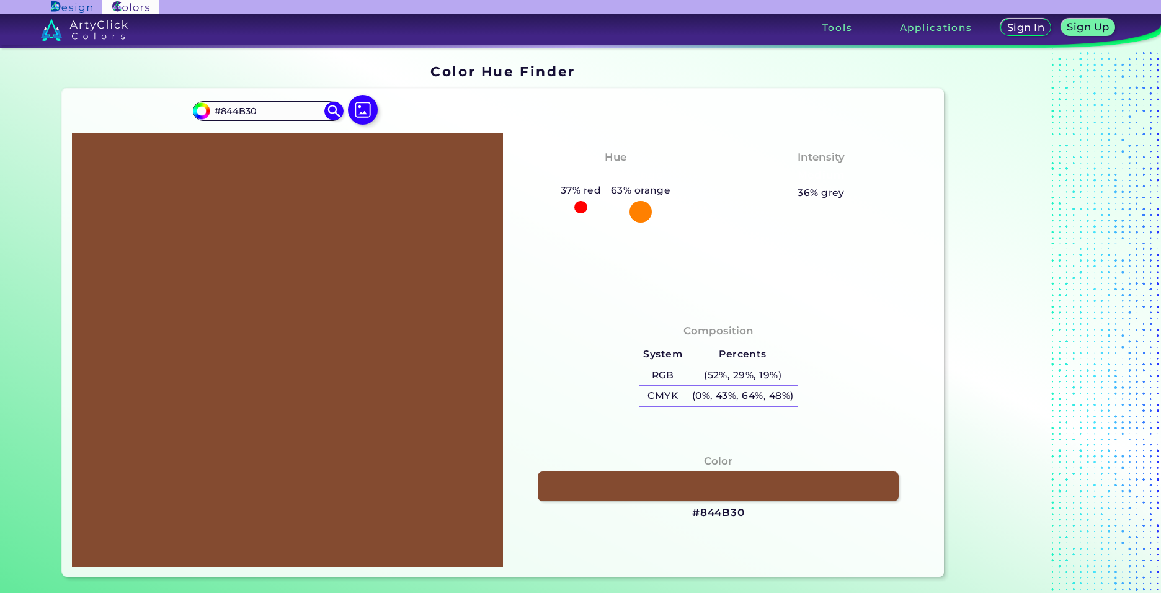
click at [658, 509] on div "Color #844B30" at bounding box center [718, 487] width 411 height 80
drag, startPoint x: 717, startPoint y: 514, endPoint x: 758, endPoint y: 514, distance: 41.5
click at [758, 514] on div "Color #844B30" at bounding box center [718, 487] width 411 height 80
drag, startPoint x: 755, startPoint y: 513, endPoint x: 742, endPoint y: 513, distance: 13.0
click at [742, 513] on div "Color #844B30" at bounding box center [718, 487] width 411 height 80
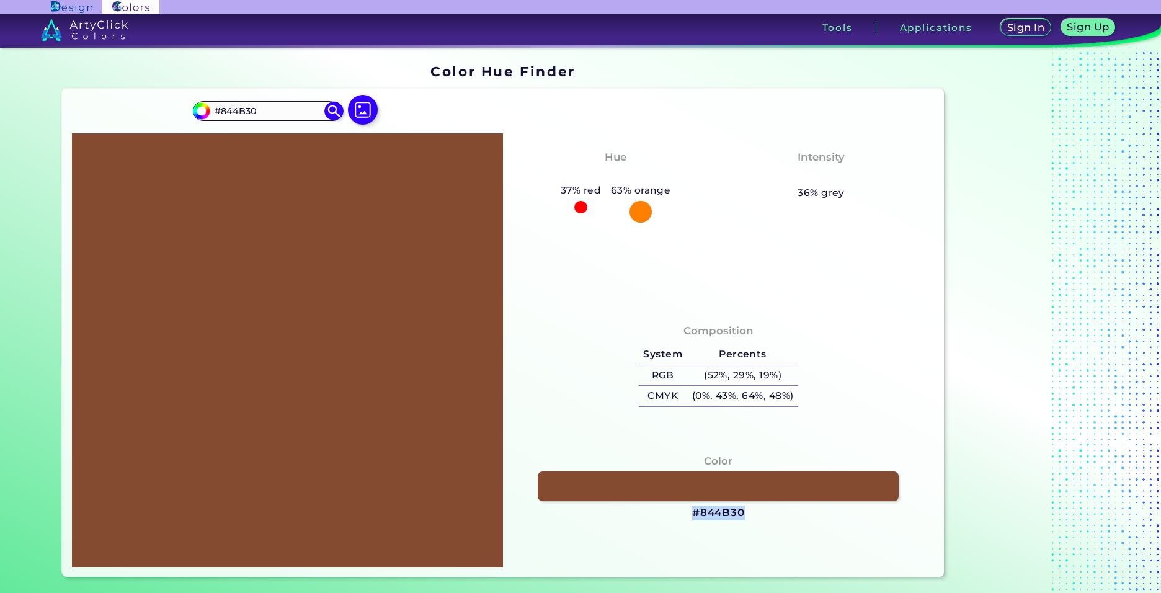
copy div "#844B30"
